Goal: Use online tool/utility: Utilize a website feature to perform a specific function

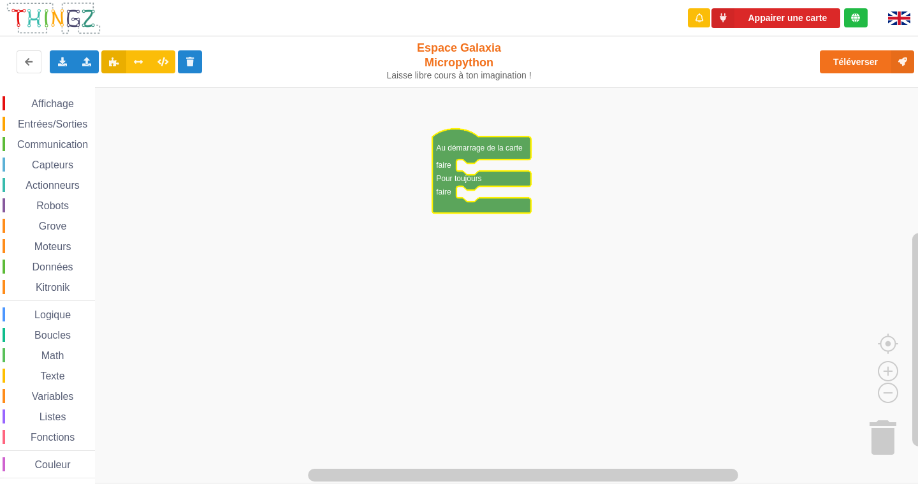
click at [47, 134] on div "Affichage Entrées/Sorties Communication Capteurs Actionneurs Robots Grove Moteu…" at bounding box center [47, 287] width 95 height 382
click at [47, 140] on span "Communication" at bounding box center [52, 144] width 75 height 11
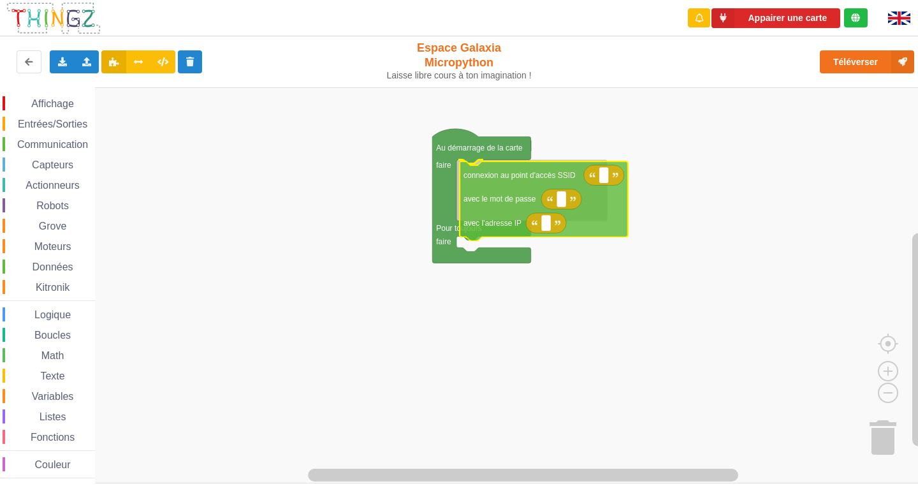
click at [490, 198] on div "Affichage Entrées/Sorties Communication Capteurs Actionneurs Robots Grove Moteu…" at bounding box center [463, 285] width 927 height 396
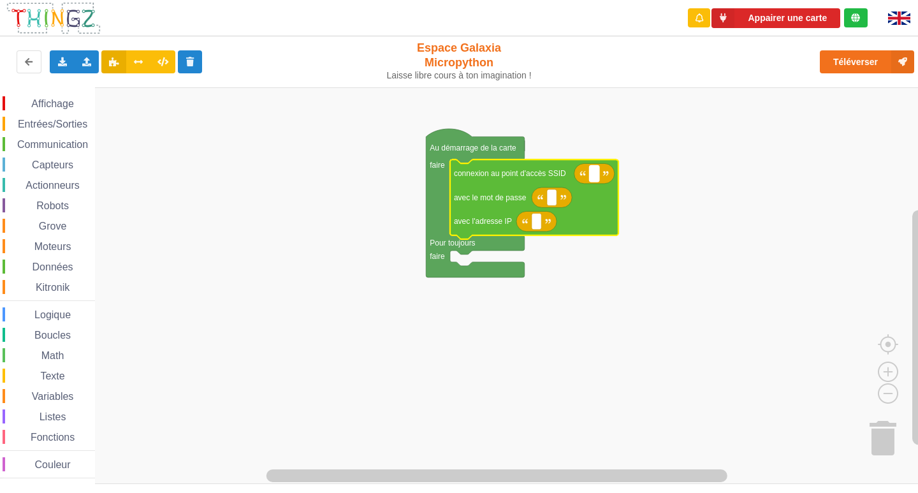
click at [591, 175] on rect "Espace de travail de Blocky" at bounding box center [595, 173] width 10 height 17
type input "NETGEAR38"
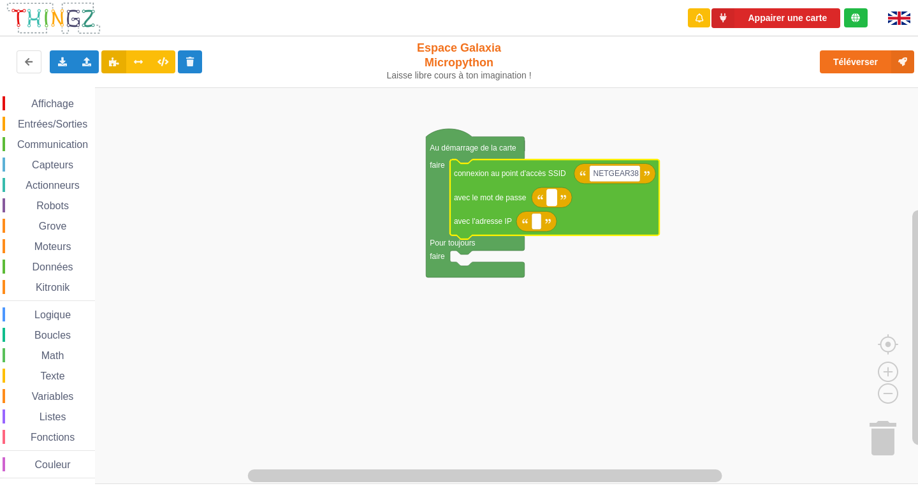
click at [556, 198] on rect "Espace de travail de Blocky" at bounding box center [552, 197] width 10 height 17
type input "joyoustuba"
click at [537, 227] on rect "Espace de travail de Blocky" at bounding box center [537, 221] width 10 height 17
click at [588, 205] on rect "Espace de travail de Blocky" at bounding box center [571, 197] width 48 height 17
click at [592, 201] on input "joyoustuba" at bounding box center [571, 197] width 48 height 17
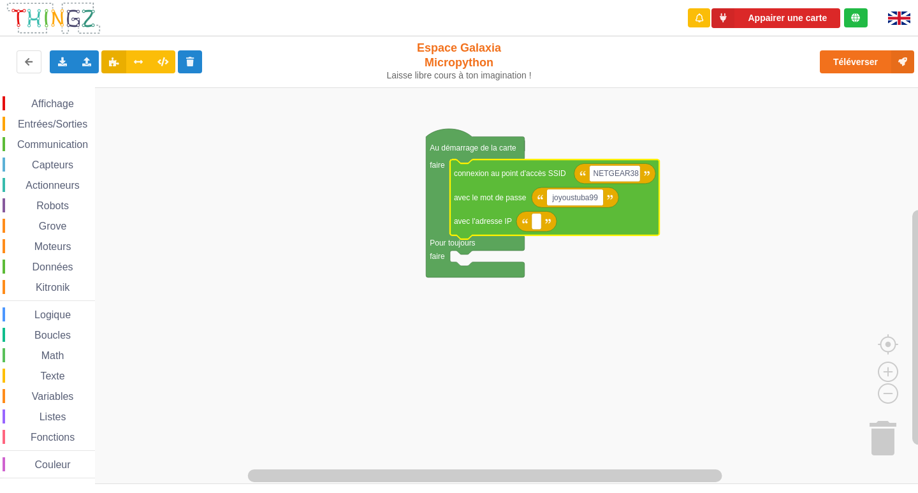
type input "joyoustuba995"
click at [533, 223] on rect "Espace de travail de Blocky" at bounding box center [537, 221] width 10 height 17
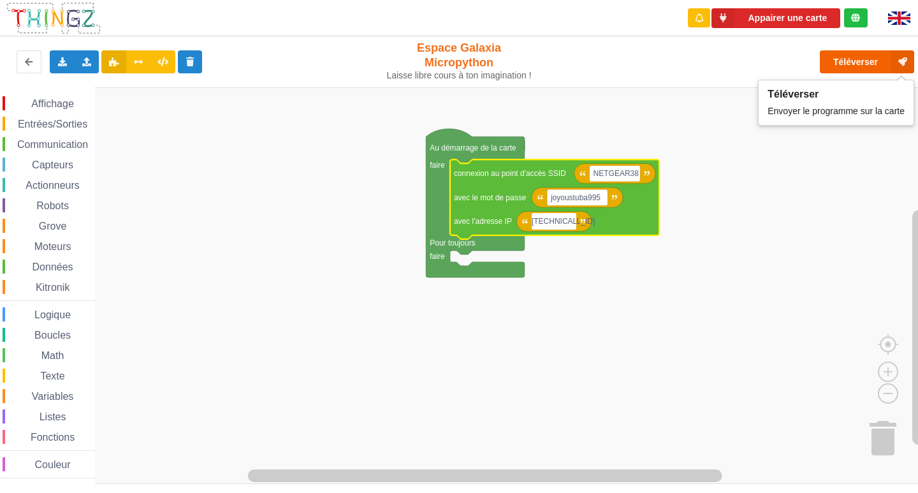
type input "[TECHNICAL_ID]"
click at [834, 61] on button "Téléverser" at bounding box center [867, 61] width 94 height 23
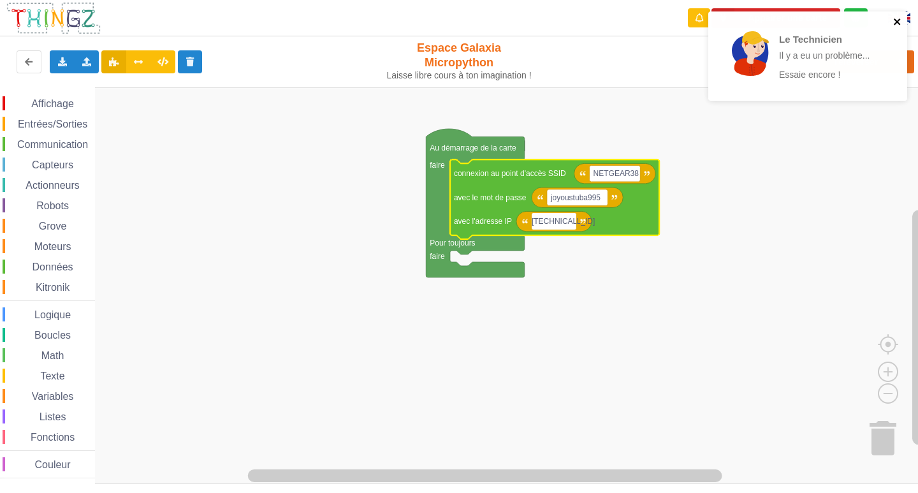
click at [897, 23] on icon "close" at bounding box center [897, 22] width 9 height 10
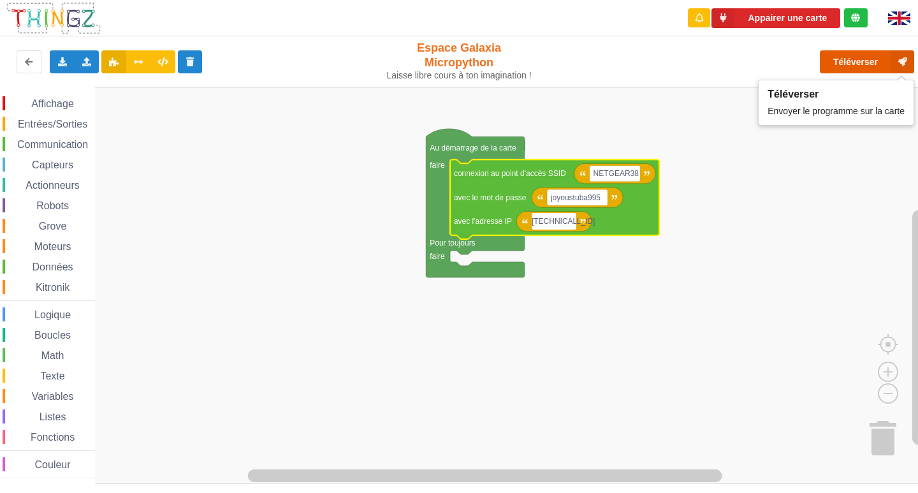
click at [853, 61] on button "Téléverser" at bounding box center [867, 61] width 94 height 23
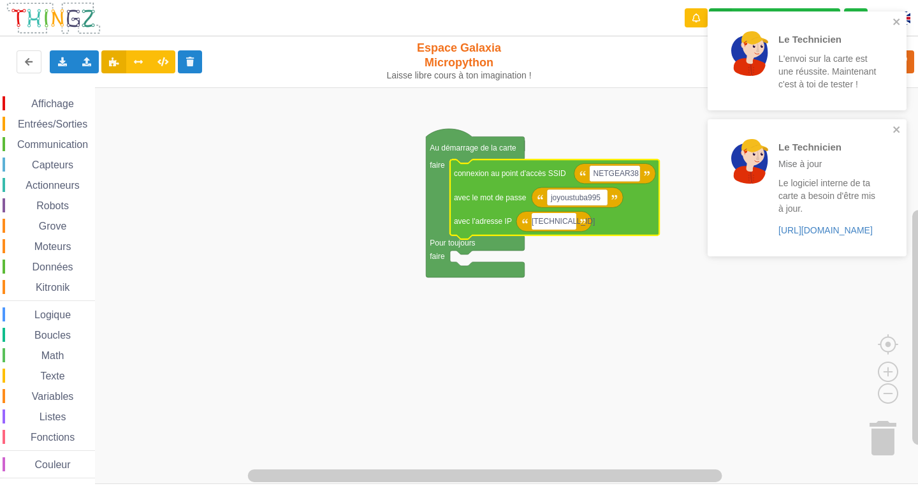
click at [892, 134] on div "Le Technicien Mise à jour Le logiciel interne de ta carte a besoin d'être mis à…" at bounding box center [803, 187] width 180 height 126
click at [900, 24] on icon "close" at bounding box center [896, 22] width 9 height 10
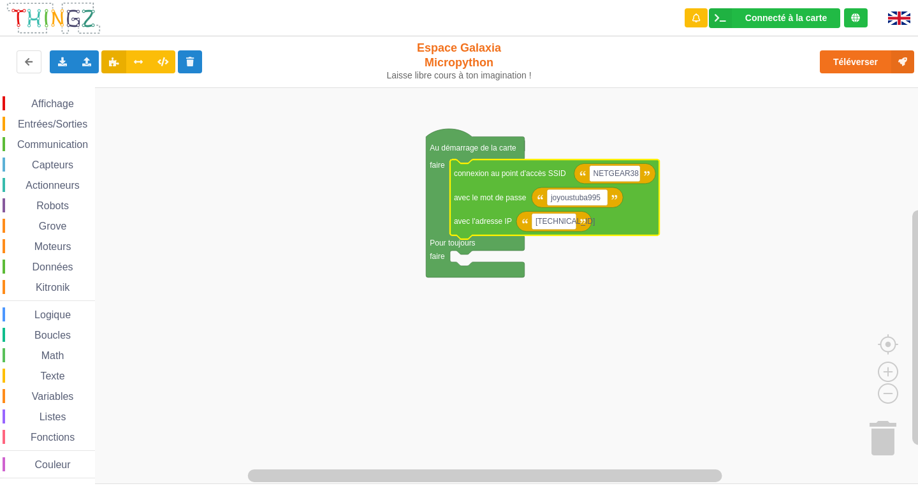
click at [38, 140] on span "Communication" at bounding box center [52, 144] width 75 height 11
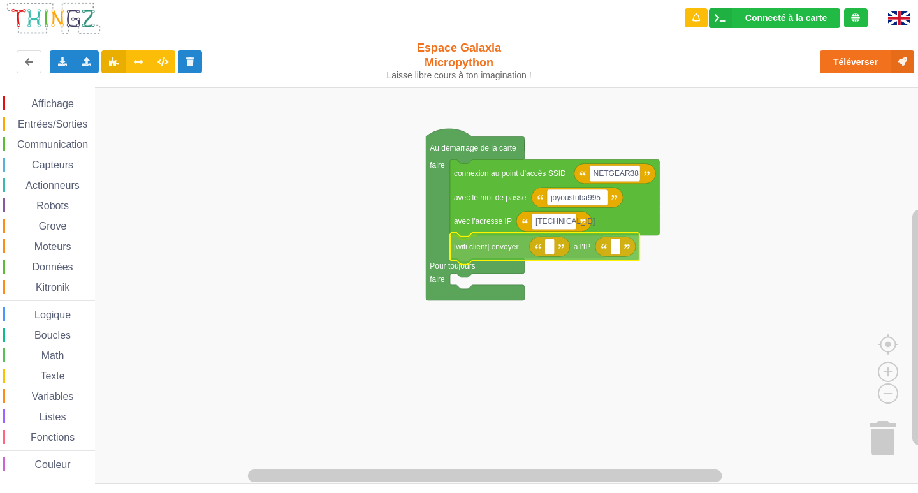
click at [531, 244] on div "Affichage Entrées/Sorties Communication Capteurs Actionneurs Robots Grove Moteu…" at bounding box center [463, 285] width 927 height 396
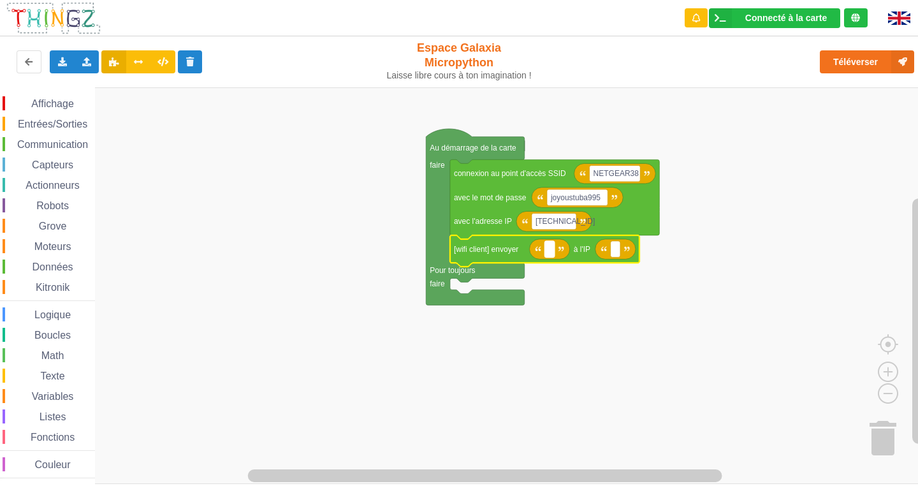
click at [553, 250] on rect "Espace de travail de Blocky" at bounding box center [549, 249] width 10 height 17
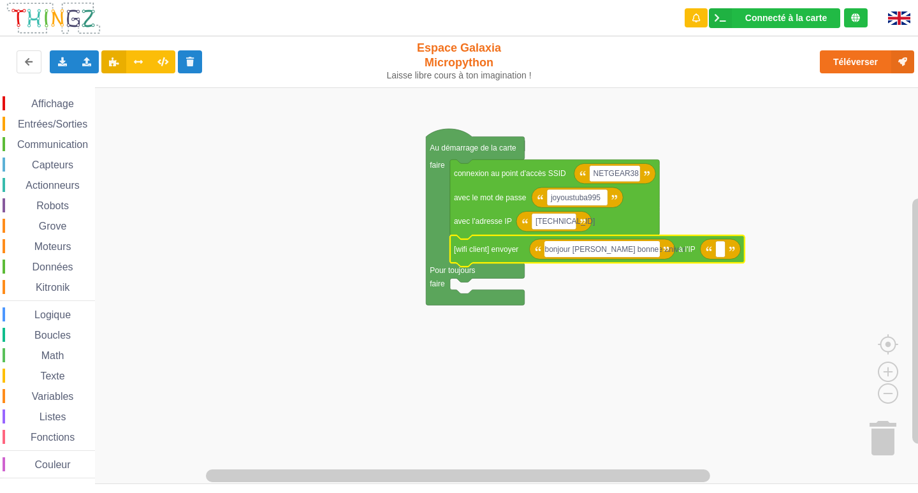
type input "bonjour [PERSON_NAME] bonne anivers"
click at [602, 249] on text "bonjour [PERSON_NAME] bonne anivers" at bounding box center [618, 249] width 141 height 9
click at [602, 249] on input "bonjour [PERSON_NAME] bonne anivers" at bounding box center [603, 249] width 118 height 17
click at [606, 250] on input "bonjour [PERSON_NAME] bonne anivers" at bounding box center [603, 249] width 118 height 17
type input "bonjour monsieur bonne anivers"
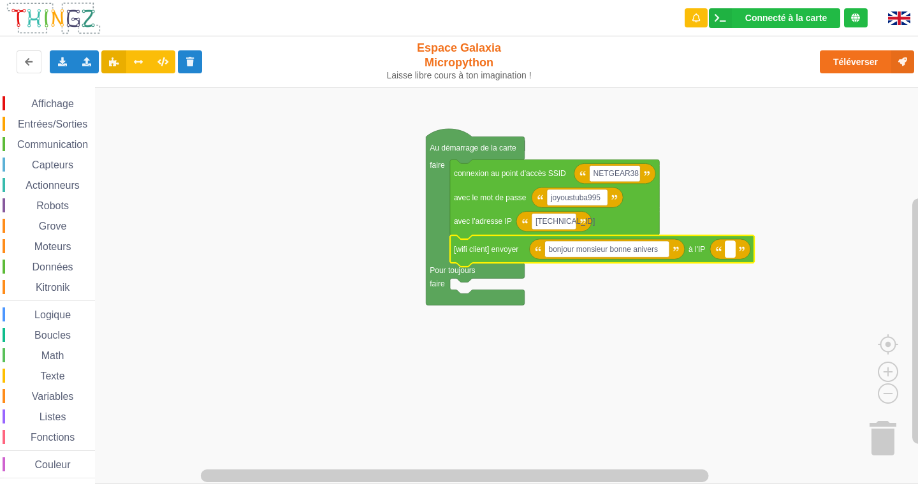
click at [733, 249] on rect "Espace de travail de Blocky" at bounding box center [730, 249] width 10 height 17
click at [665, 255] on rect "Espace de travail de Blocky" at bounding box center [606, 249] width 124 height 17
click at [661, 249] on input "bonjour monsieur bonne anivers" at bounding box center [606, 249] width 124 height 17
click at [665, 250] on input "bonjour monsieur bonne anivers" at bounding box center [606, 249] width 124 height 17
type input "bonjour monsieur bonne aniversaire"
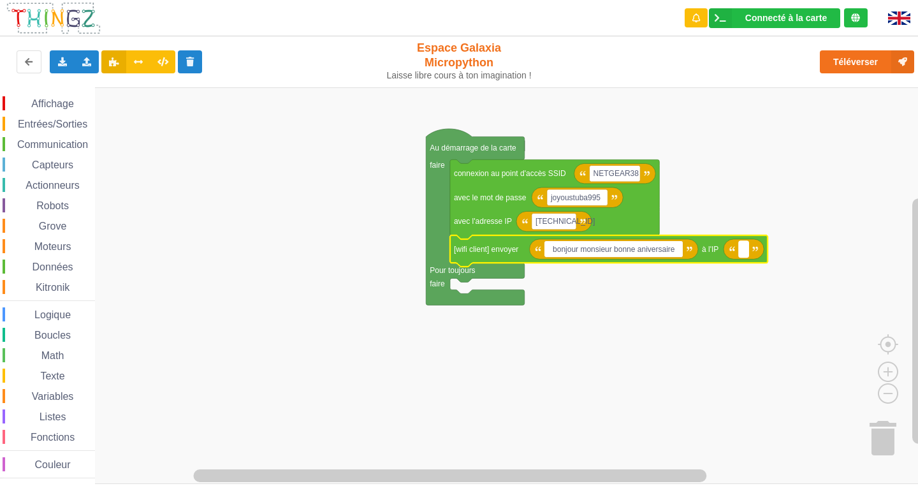
click at [744, 253] on text "Espace de travail de Blocky" at bounding box center [744, 249] width 2 height 9
type input "[TECHNICAL_ID]"
click at [634, 250] on text "bonjour monsieur bonne aniversaire" at bounding box center [609, 249] width 122 height 9
click at [635, 250] on input "bonjour monsieur bonne aniversaire" at bounding box center [613, 249] width 138 height 17
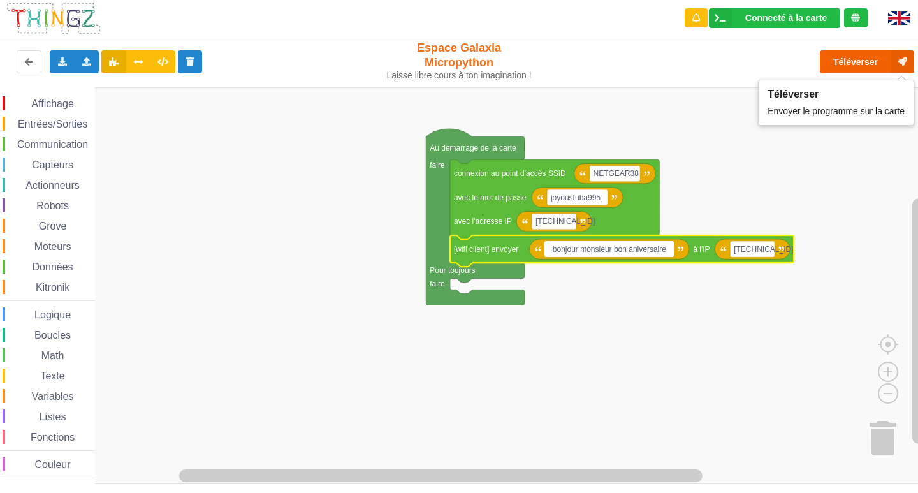
type input "bonjour monsieur bon aniversaire"
click at [841, 59] on button "Téléverser" at bounding box center [867, 61] width 94 height 23
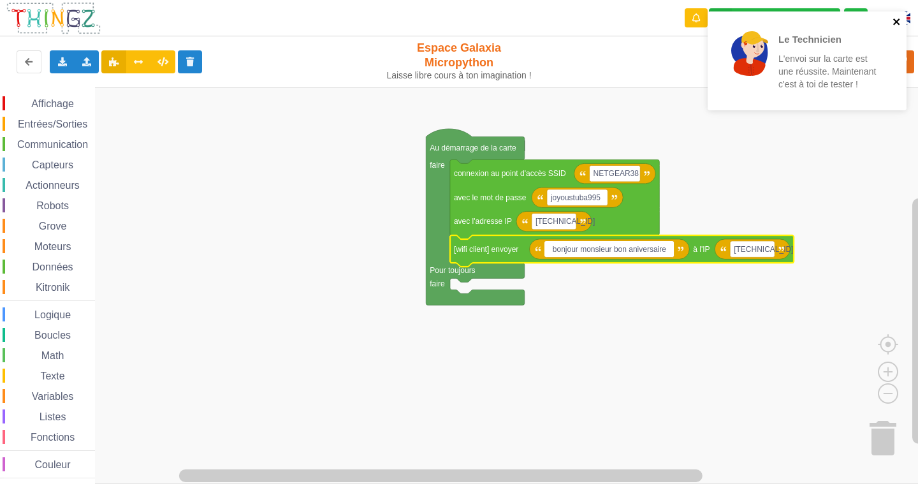
click at [892, 22] on icon "close" at bounding box center [896, 22] width 9 height 10
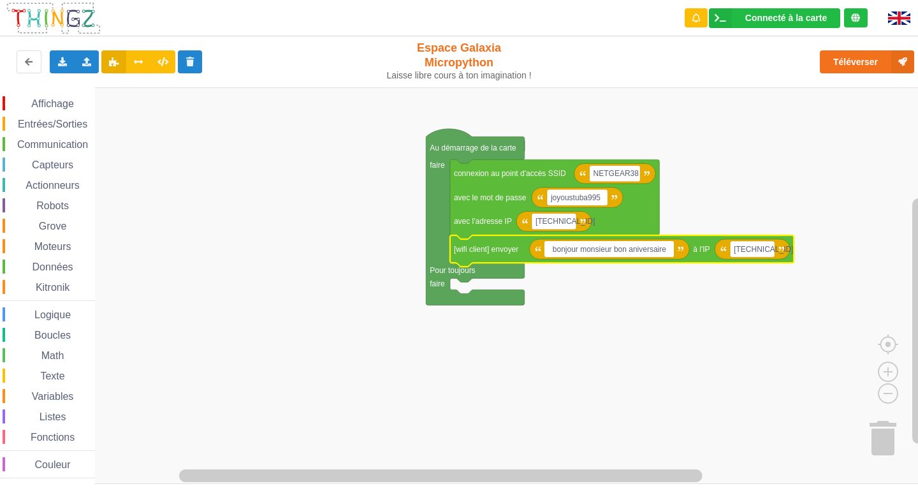
click at [877, 59] on div "Le Technicien L'envoi sur la carte est une réussite. Maintenant c'est à toi de …" at bounding box center [807, 65] width 204 height 113
click at [846, 62] on button "Téléverser" at bounding box center [867, 61] width 94 height 23
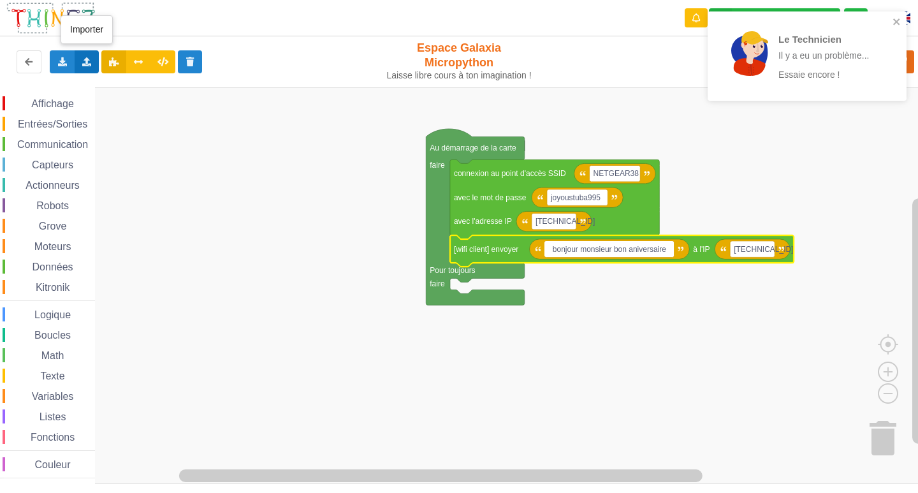
click at [87, 61] on icon at bounding box center [87, 61] width 11 height 8
click at [117, 80] on div "Importer un assemblage de blocs" at bounding box center [167, 85] width 170 height 23
click at [60, 59] on icon at bounding box center [62, 61] width 11 height 8
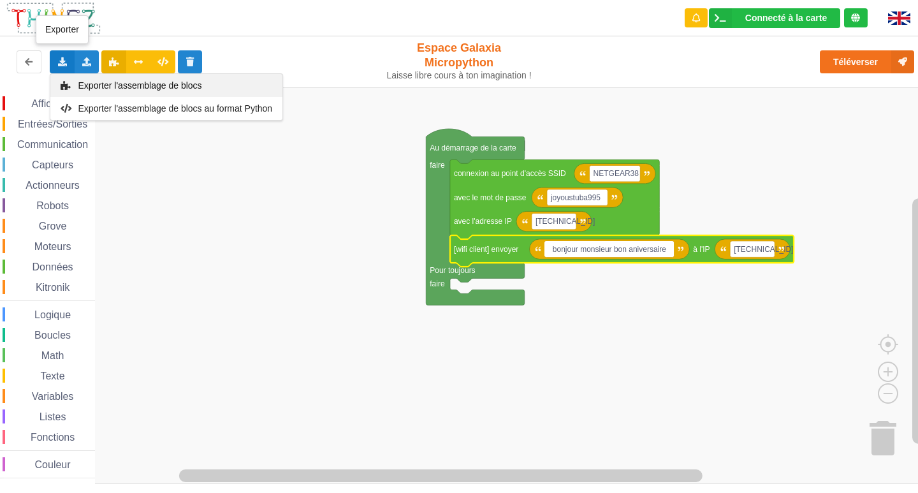
click at [94, 85] on span "Exporter l'assemblage de blocs" at bounding box center [140, 85] width 124 height 10
